Goal: Information Seeking & Learning: Learn about a topic

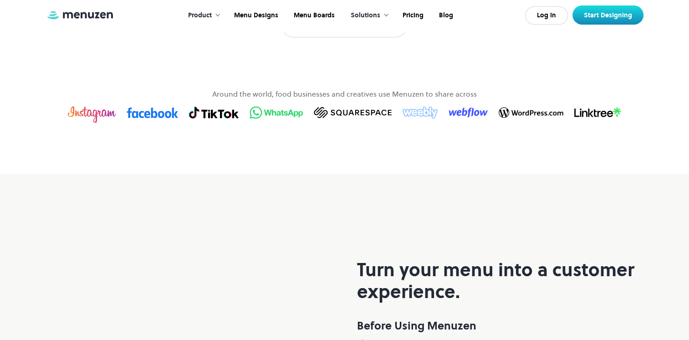
scroll to position [383, 0]
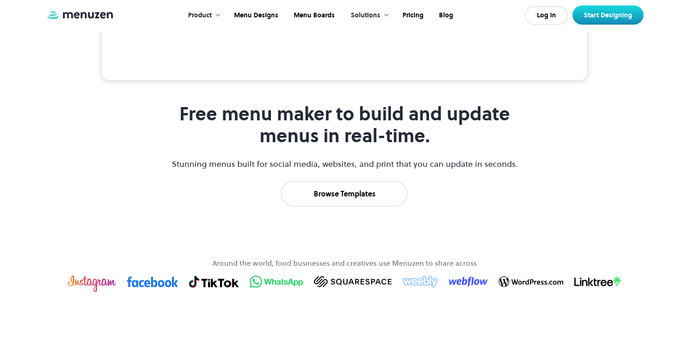
click at [384, 19] on div "Solutions" at bounding box center [368, 15] width 52 height 28
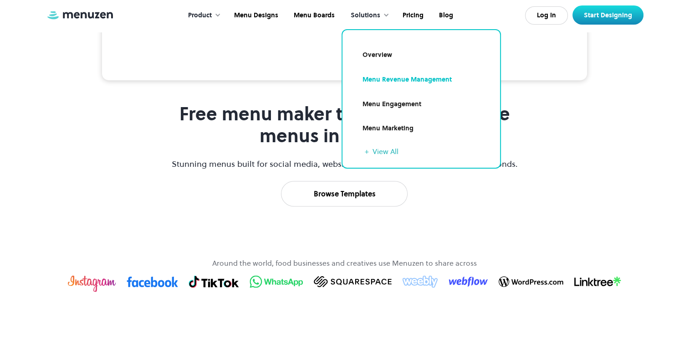
scroll to position [429, 0]
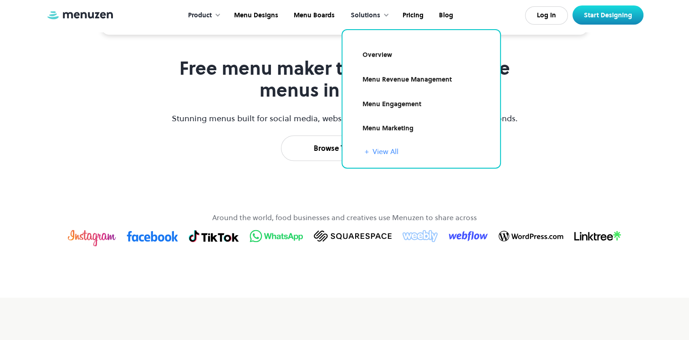
click at [395, 149] on link "+ View All" at bounding box center [427, 151] width 124 height 11
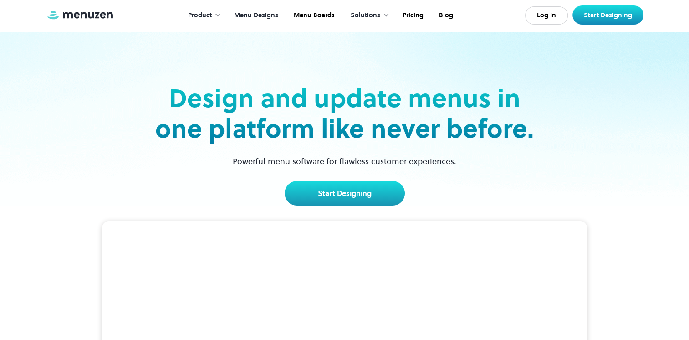
click at [253, 18] on link "Menu Designs" at bounding box center [255, 15] width 60 height 28
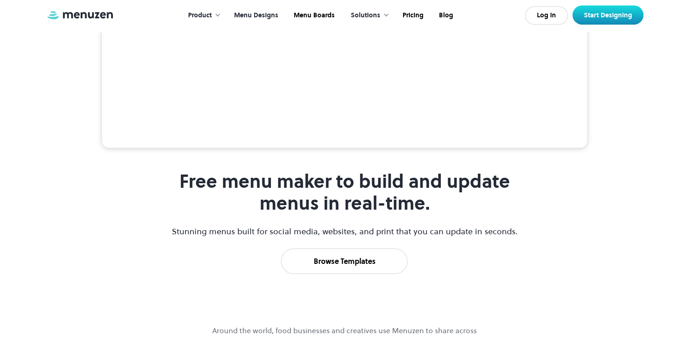
scroll to position [410, 0]
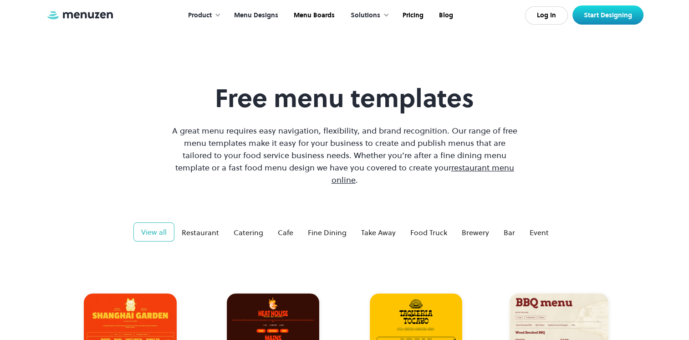
click at [221, 15] on div at bounding box center [218, 15] width 6 height 6
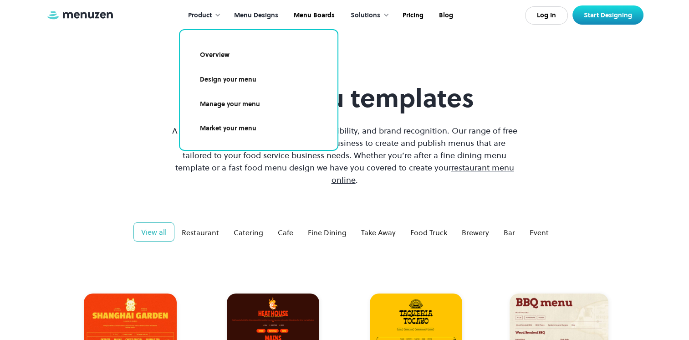
click at [221, 15] on div at bounding box center [218, 15] width 6 height 6
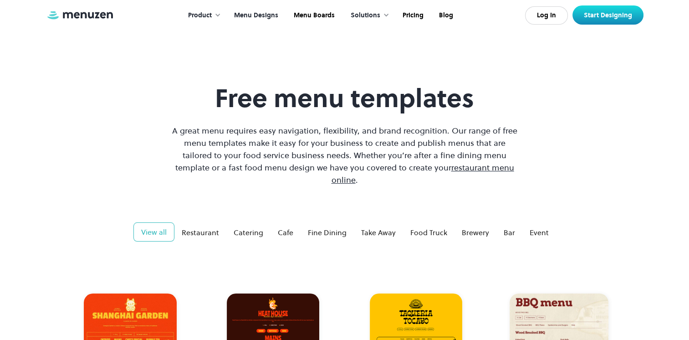
click at [221, 15] on div at bounding box center [218, 15] width 6 height 6
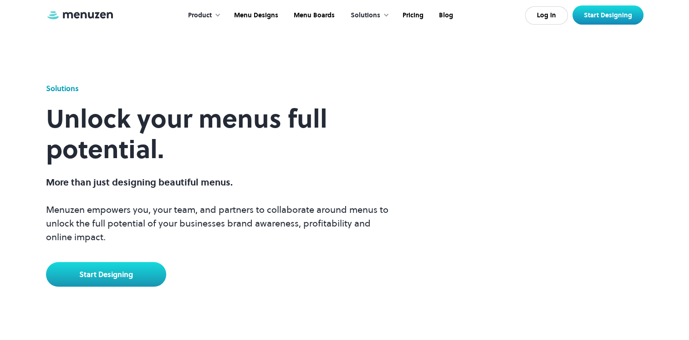
click at [378, 18] on div "Solutions" at bounding box center [366, 15] width 30 height 10
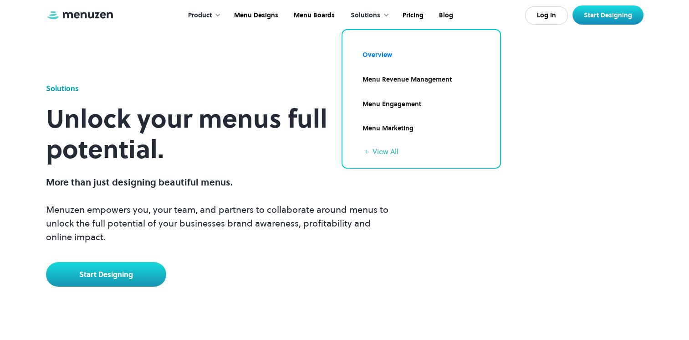
click at [378, 18] on div "Solutions" at bounding box center [366, 15] width 30 height 10
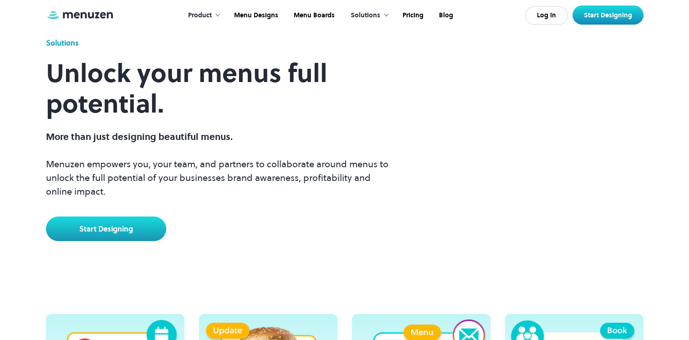
scroll to position [273, 0]
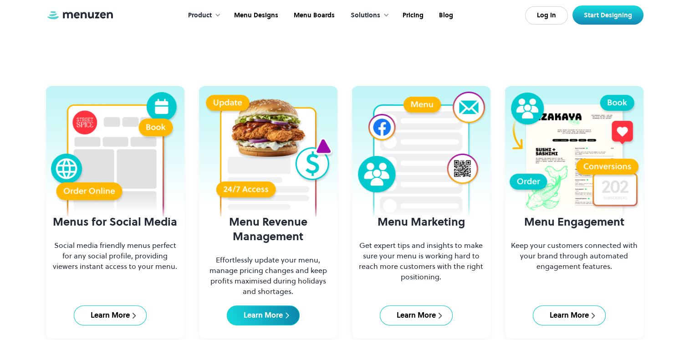
click at [281, 313] on div "Learn More" at bounding box center [263, 315] width 39 height 10
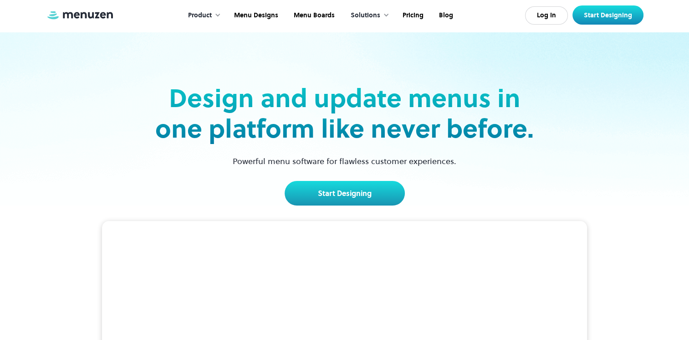
click at [374, 12] on div "Solutions" at bounding box center [366, 15] width 30 height 10
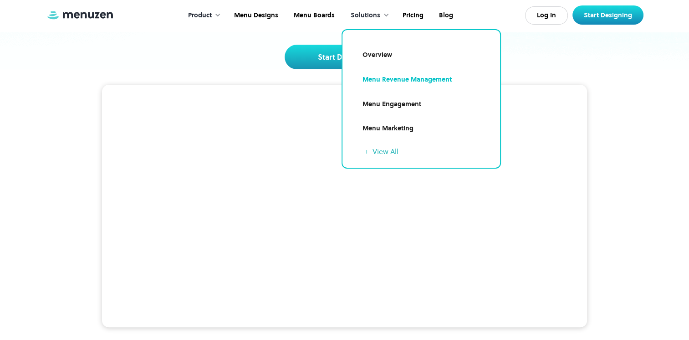
scroll to position [137, 0]
click at [649, 130] on div "Free menu maker to build and update menus in real-time. Stunning menus built fo…" at bounding box center [344, 286] width 689 height 435
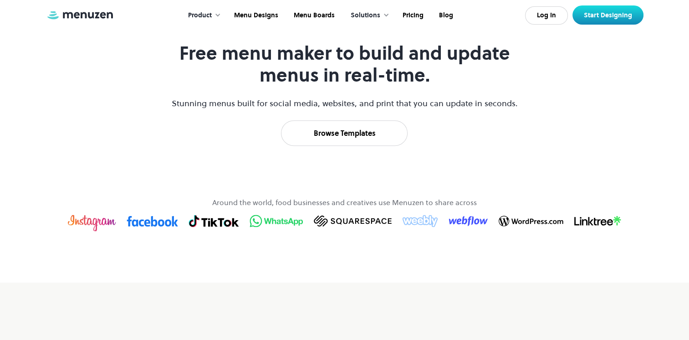
scroll to position [547, 0]
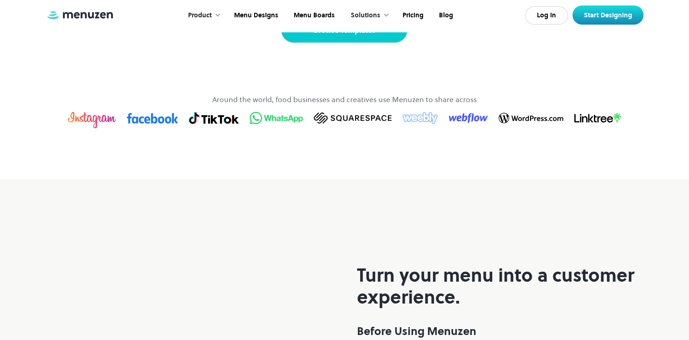
click at [356, 43] on link "Browse Templates" at bounding box center [344, 30] width 127 height 26
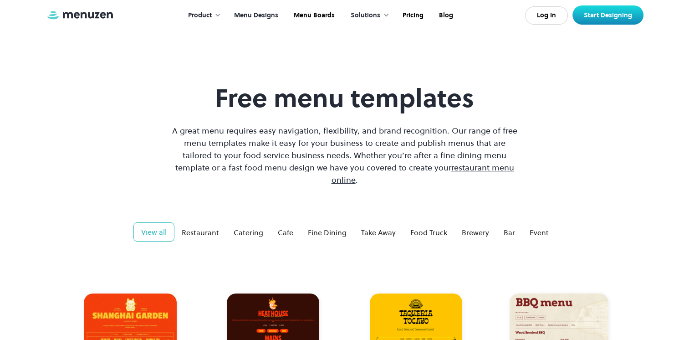
click at [373, 12] on div "Solutions" at bounding box center [366, 15] width 30 height 10
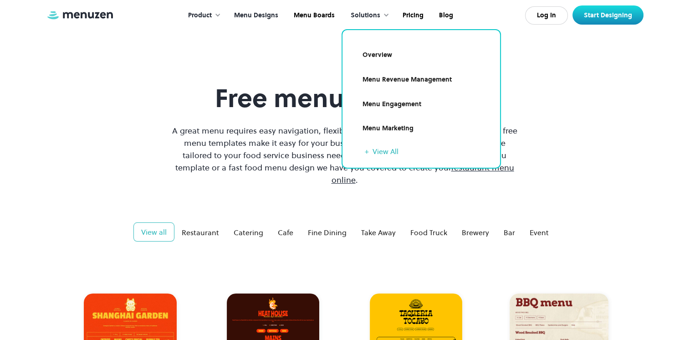
click at [373, 14] on div "Solutions" at bounding box center [366, 15] width 30 height 10
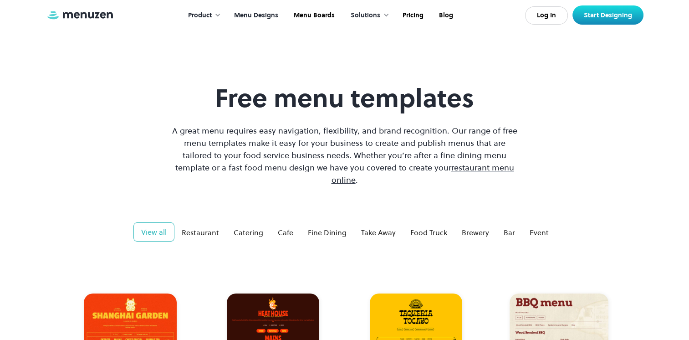
click at [378, 15] on div "Solutions" at bounding box center [366, 15] width 30 height 10
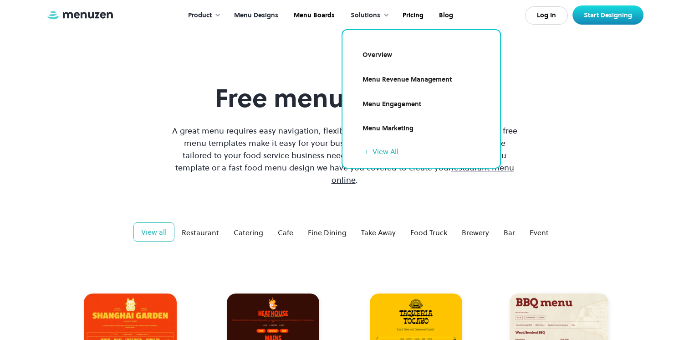
click at [395, 125] on link "Menu Marketing" at bounding box center [421, 128] width 136 height 21
click at [415, 81] on link "Menu Revenue Management" at bounding box center [421, 79] width 136 height 21
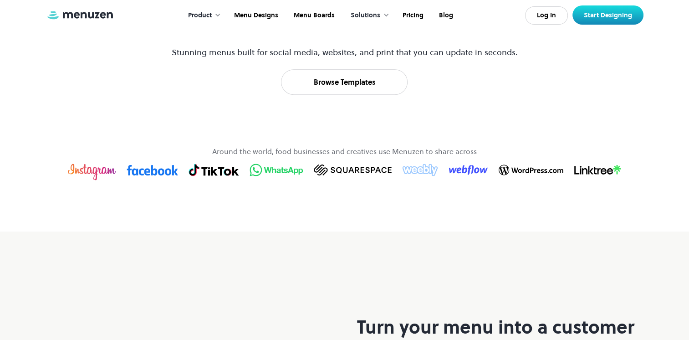
scroll to position [501, 0]
